Goal: Participate in discussion

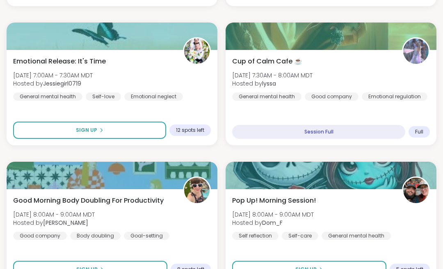
scroll to position [401, 0]
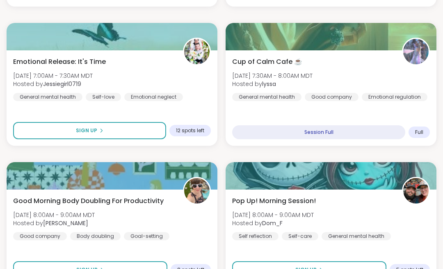
click at [121, 130] on button "Sign Up" at bounding box center [89, 130] width 153 height 17
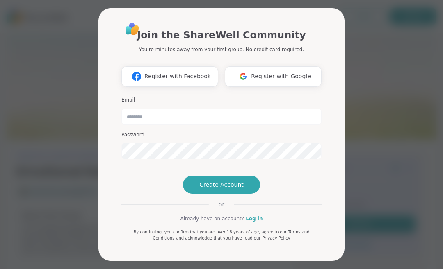
click at [251, 223] on link "Log in" at bounding box center [254, 218] width 17 height 7
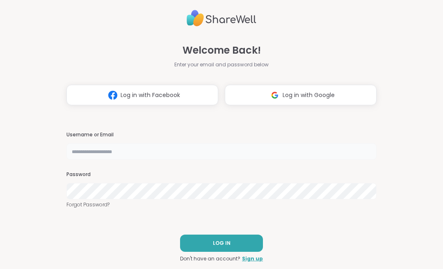
click at [86, 155] on input "text" at bounding box center [221, 151] width 310 height 16
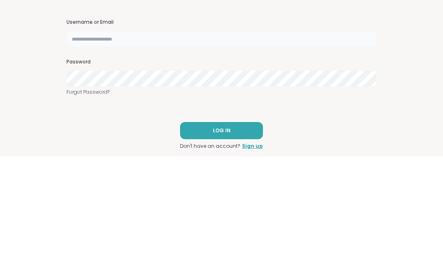
type input "**********"
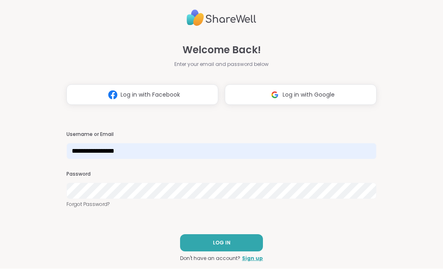
click at [227, 244] on span "LOG IN" at bounding box center [222, 243] width 18 height 7
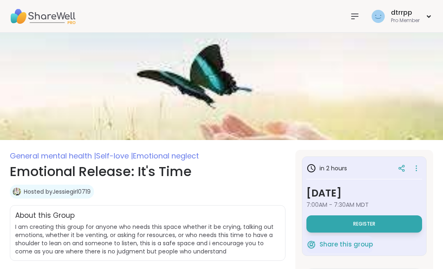
click at [380, 227] on button "Register" at bounding box center [364, 224] width 116 height 17
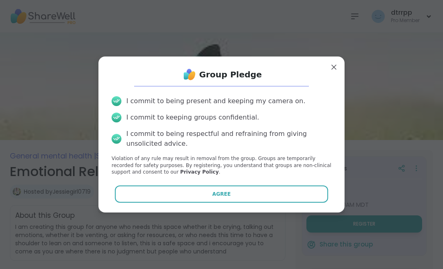
click at [234, 196] on button "Agree" at bounding box center [222, 194] width 214 height 17
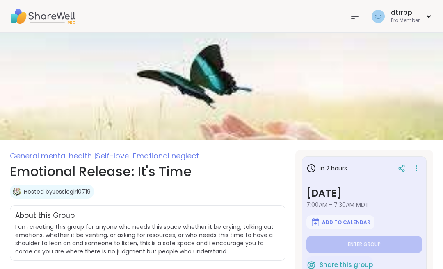
type textarea "*"
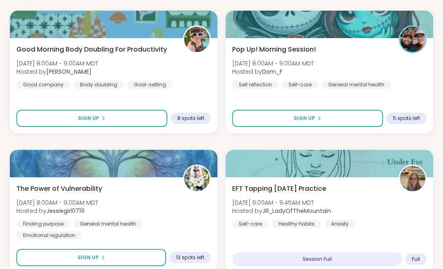
scroll to position [581, 0]
click at [139, 257] on button "Sign Up" at bounding box center [91, 257] width 150 height 17
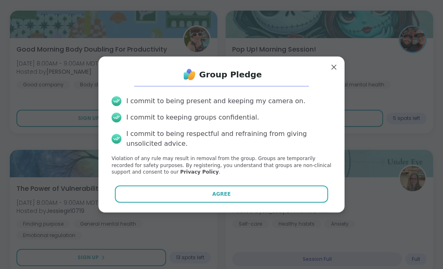
click at [187, 203] on button "Agree" at bounding box center [222, 194] width 214 height 17
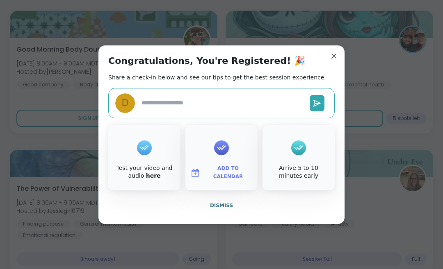
type textarea "*"
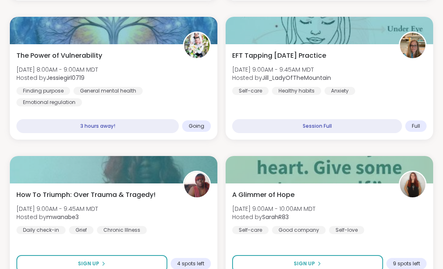
scroll to position [755, 0]
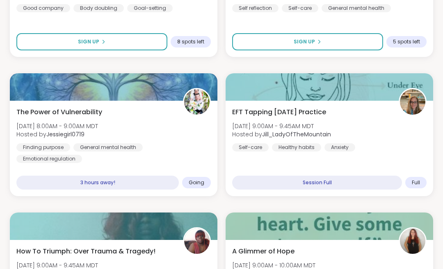
scroll to position [658, 0]
